Goal: Transaction & Acquisition: Download file/media

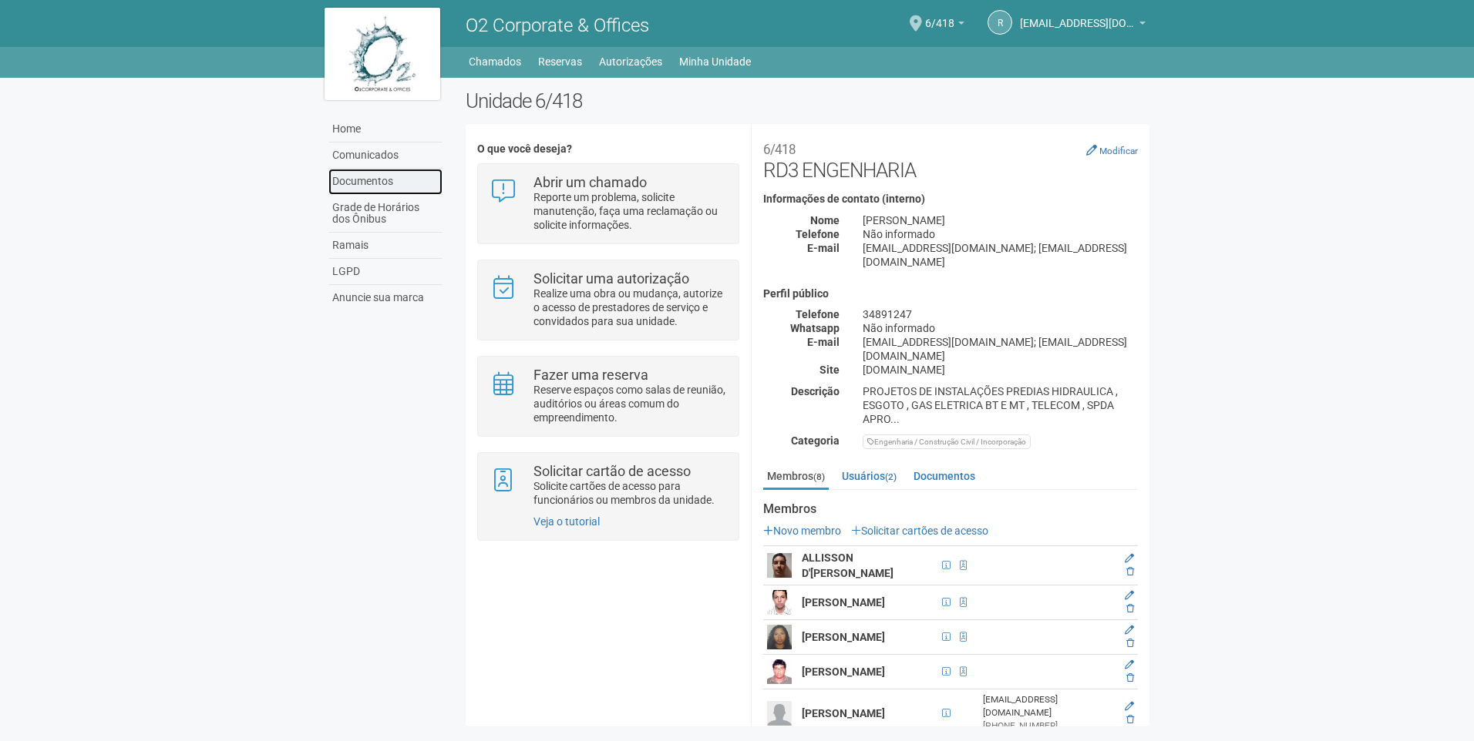
click at [362, 177] on link "Documentos" at bounding box center [385, 182] width 114 height 26
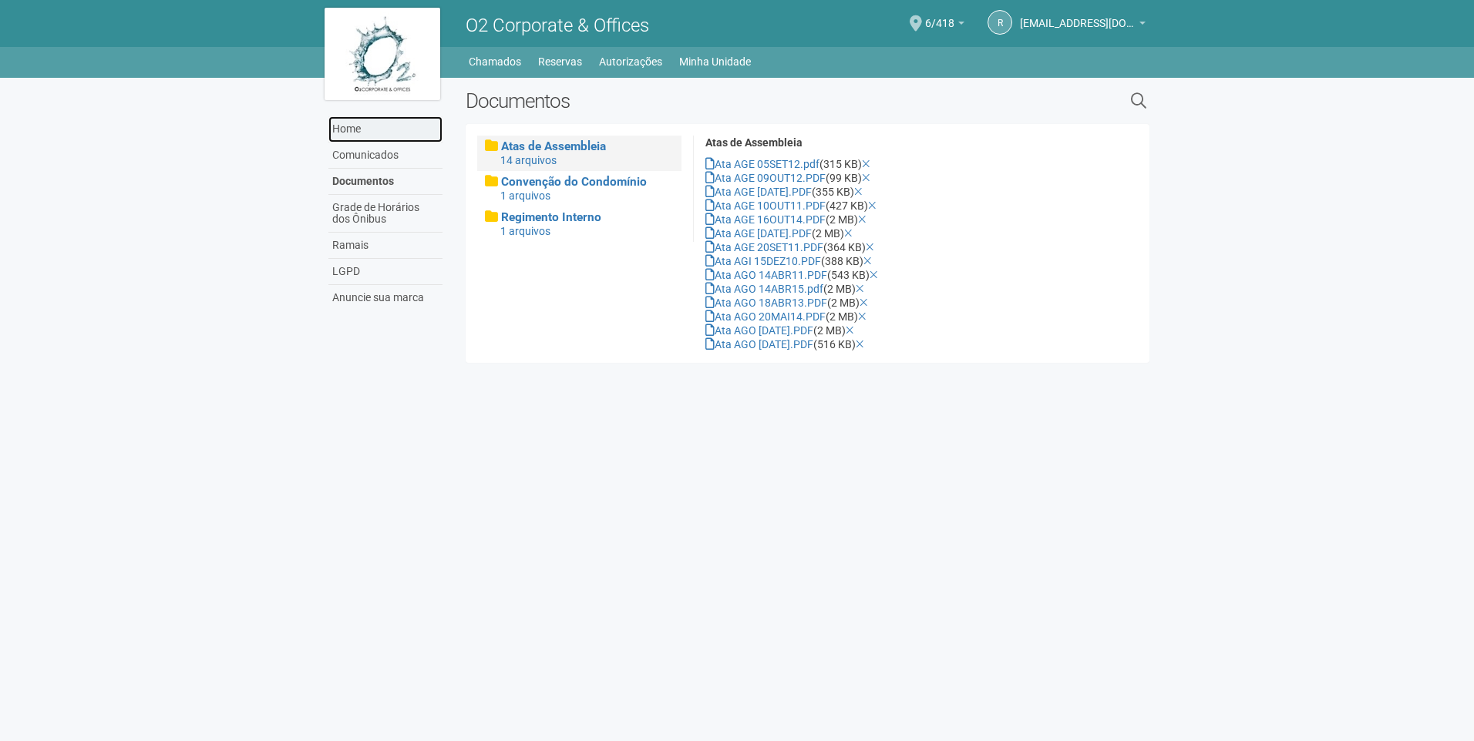
click at [361, 139] on link "Home" at bounding box center [385, 129] width 114 height 26
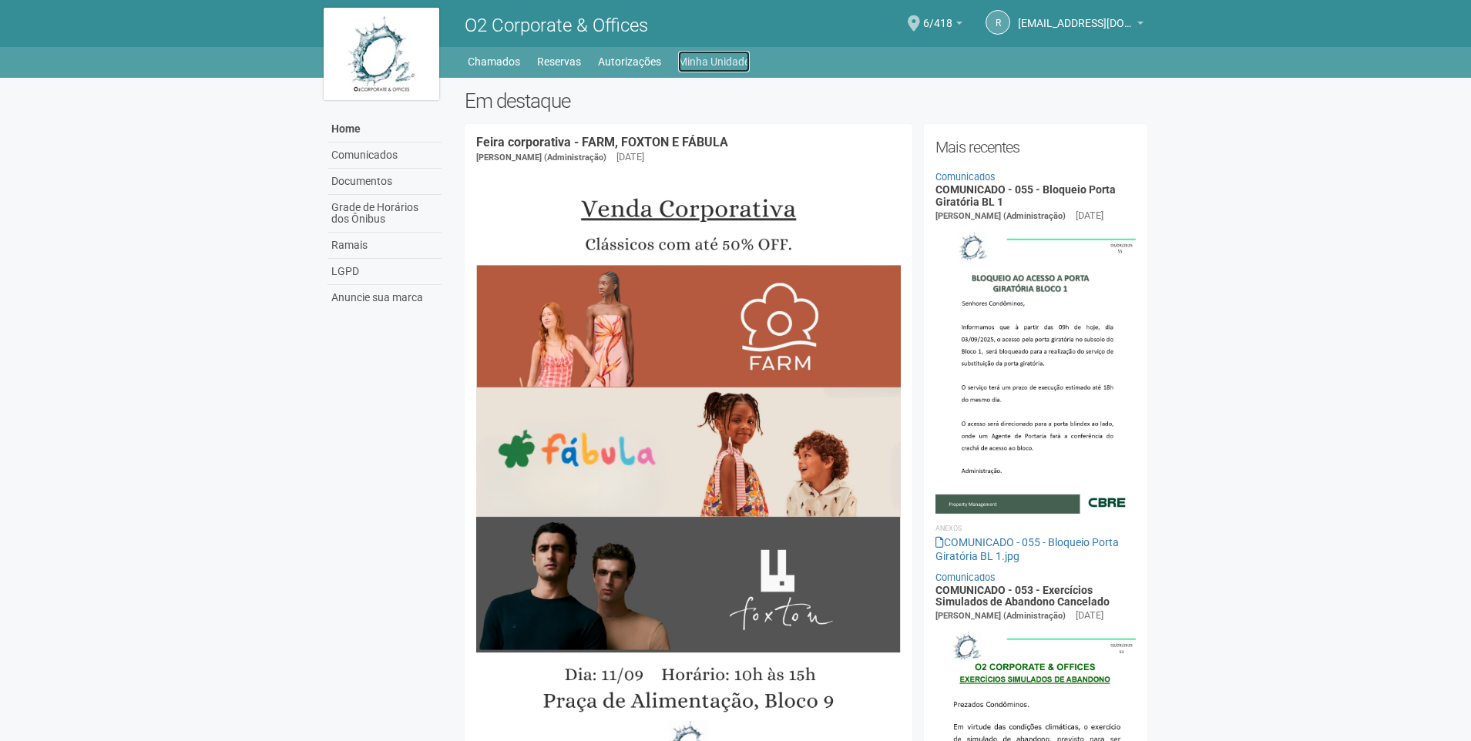
click at [715, 56] on link "Minha Unidade" at bounding box center [714, 62] width 72 height 22
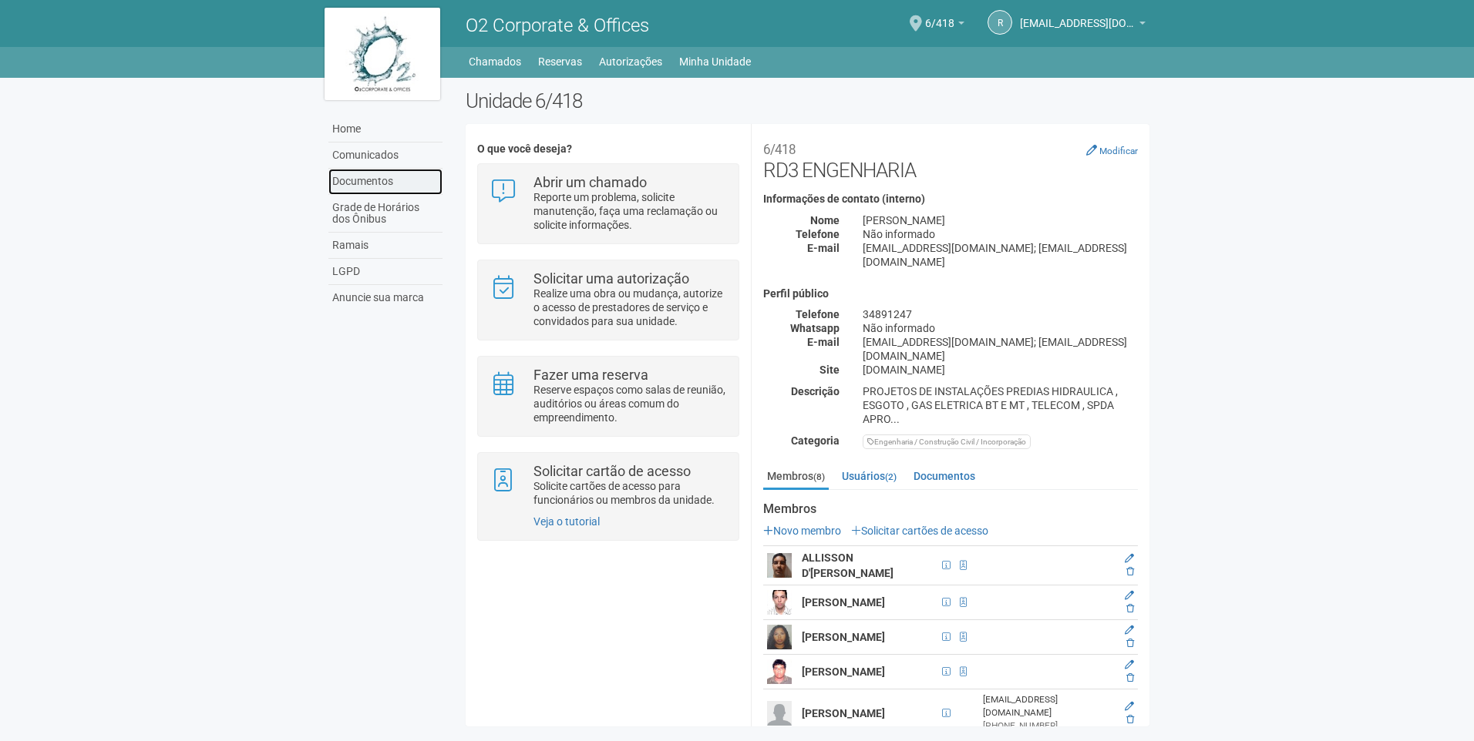
click at [389, 187] on link "Documentos" at bounding box center [385, 182] width 114 height 26
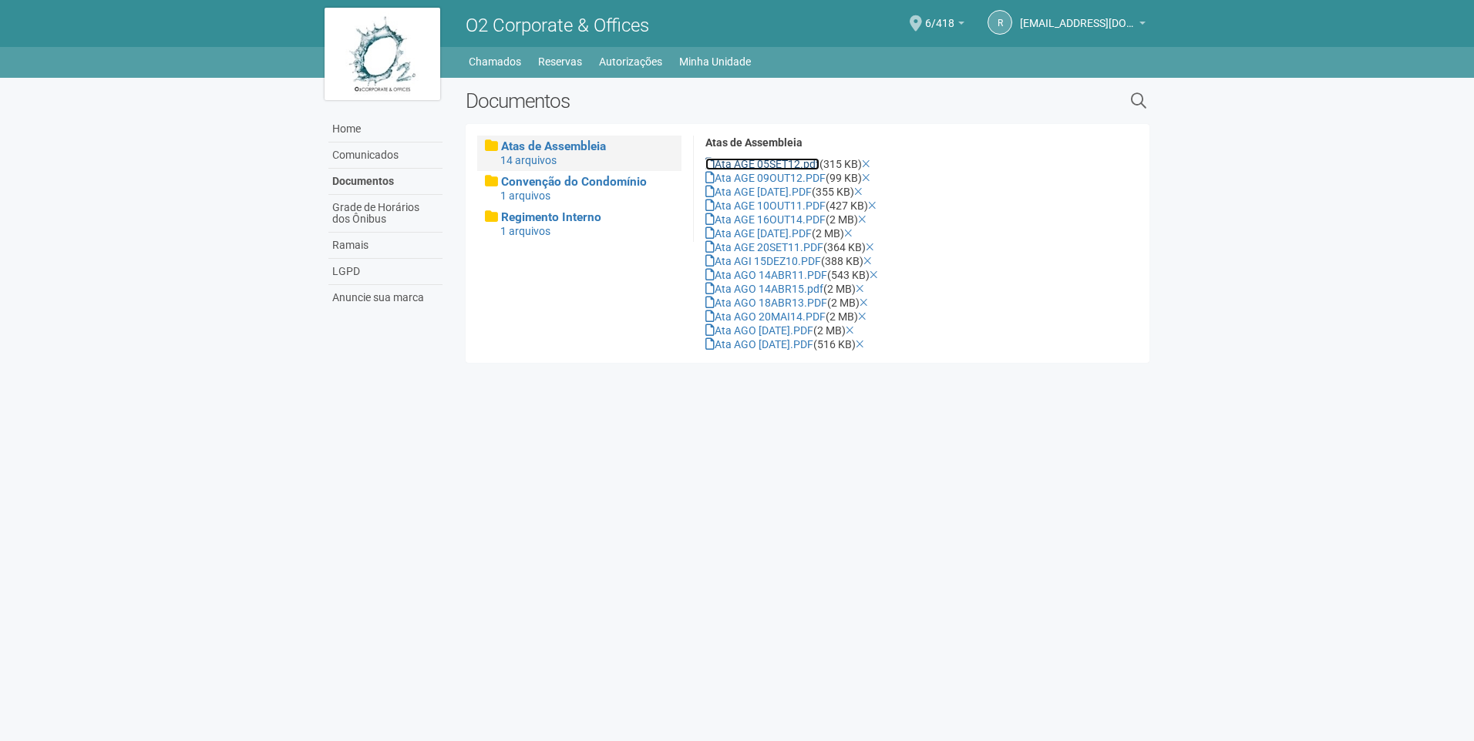
click at [766, 159] on link "Ata AGE 05SET12.pdf" at bounding box center [762, 164] width 114 height 12
click at [1201, 456] on body "Aguarde... O2 Corporate & Offices r rd3@rd3engenharia.com.br rd3@rd3engenharia.…" at bounding box center [737, 370] width 1474 height 741
